Goal: Task Accomplishment & Management: Manage account settings

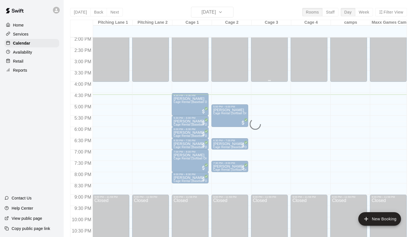
scroll to position [318, 0]
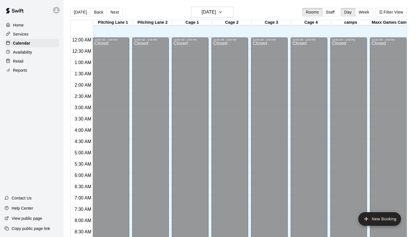
scroll to position [320, 0]
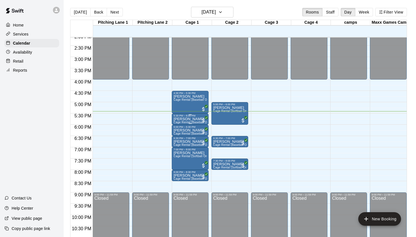
click at [194, 119] on p "[PERSON_NAME]" at bounding box center [189, 119] width 33 height 0
click at [185, 123] on div at bounding box center [208, 118] width 416 height 237
click at [182, 124] on div at bounding box center [189, 123] width 33 height 1
click at [178, 126] on icon "edit" at bounding box center [179, 129] width 7 height 7
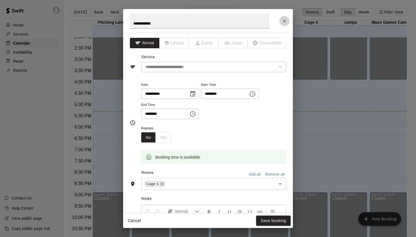
click at [283, 22] on icon "Close" at bounding box center [283, 21] width 3 height 3
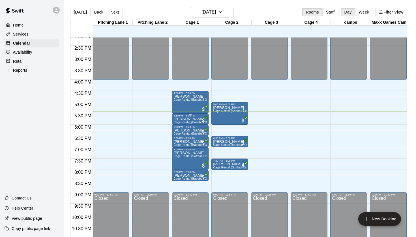
click at [188, 119] on p "[PERSON_NAME]" at bounding box center [189, 119] width 33 height 0
click at [182, 127] on icon "edit" at bounding box center [179, 125] width 7 height 7
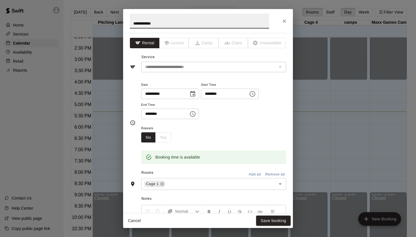
scroll to position [0, 0]
click at [283, 20] on icon "Close" at bounding box center [284, 21] width 6 height 6
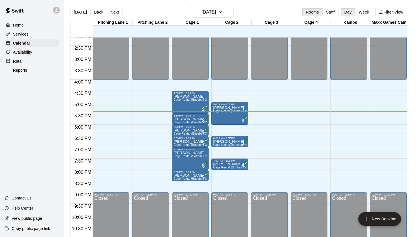
click at [220, 147] on icon "edit" at bounding box center [218, 146] width 7 height 7
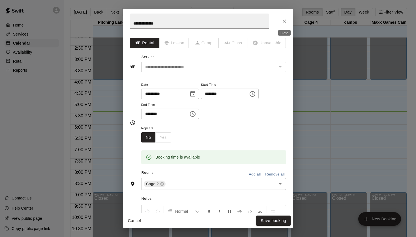
click at [285, 23] on icon "Close" at bounding box center [284, 21] width 6 height 6
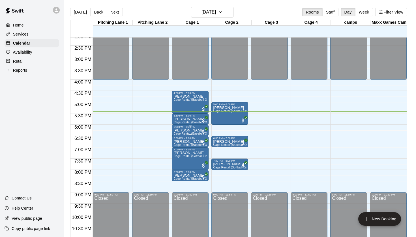
click at [190, 133] on span "Cage Rental (Baseball Only)" at bounding box center [192, 133] width 38 height 3
click at [183, 136] on button "edit" at bounding box center [179, 138] width 11 height 11
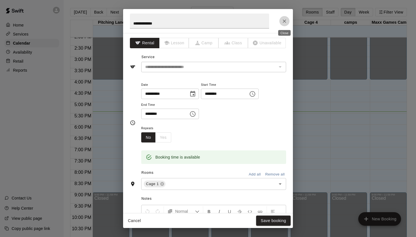
click at [285, 20] on icon "Close" at bounding box center [284, 21] width 6 height 6
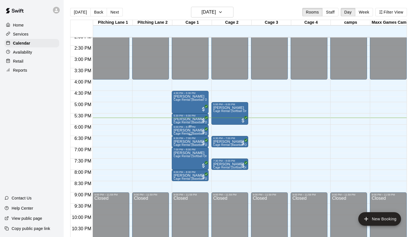
click at [191, 131] on p "[PERSON_NAME]" at bounding box center [189, 131] width 33 height 0
click at [181, 136] on icon "edit" at bounding box center [179, 136] width 7 height 7
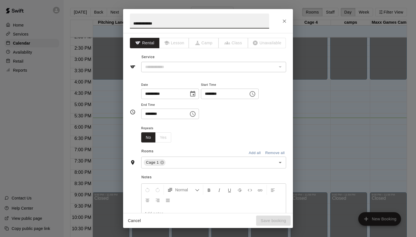
type input "**********"
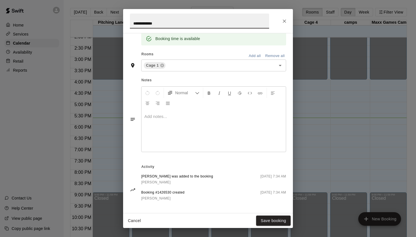
scroll to position [118, 0]
click at [286, 25] on button "Close" at bounding box center [284, 21] width 10 height 10
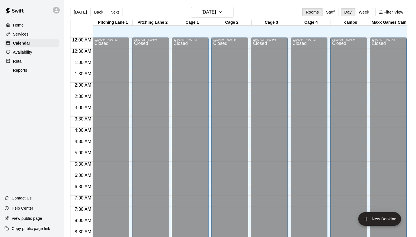
scroll to position [320, 0]
